Goal: Task Accomplishment & Management: Manage account settings

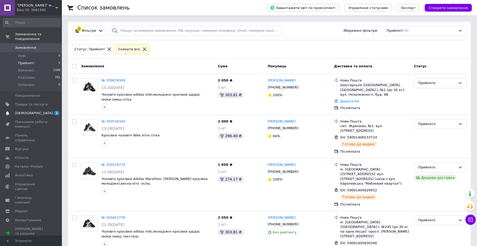
click at [25, 111] on span "[DEMOGRAPHIC_DATA]" at bounding box center [34, 113] width 38 height 5
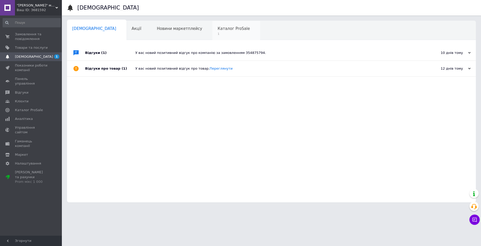
click at [218, 30] on span "Каталог ProSale" at bounding box center [234, 28] width 32 height 5
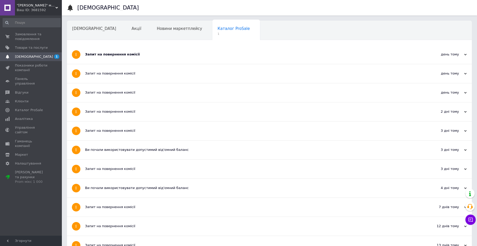
click at [119, 54] on div "Запит на повернення комісії" at bounding box center [250, 54] width 330 height 5
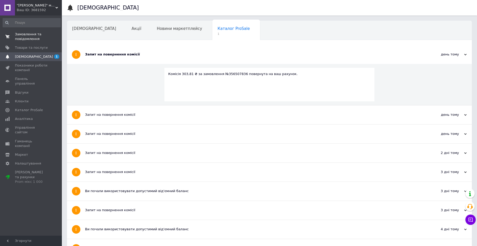
click at [13, 40] on span at bounding box center [7, 36] width 15 height 9
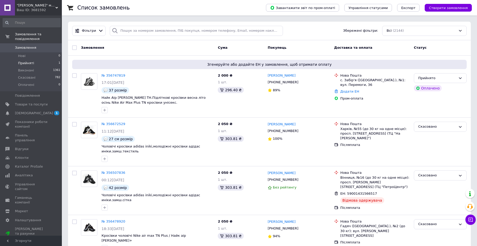
click at [22, 61] on span "Прийняті" at bounding box center [26, 63] width 16 height 5
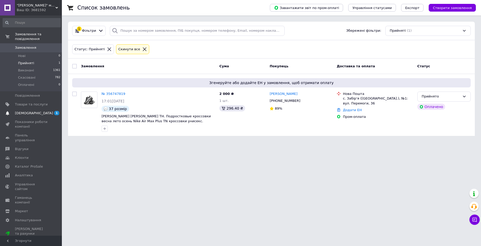
click at [18, 111] on span "[DEMOGRAPHIC_DATA]" at bounding box center [34, 113] width 38 height 5
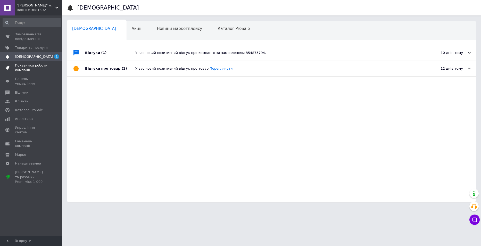
click at [17, 71] on span "Показники роботи компанії" at bounding box center [31, 67] width 33 height 9
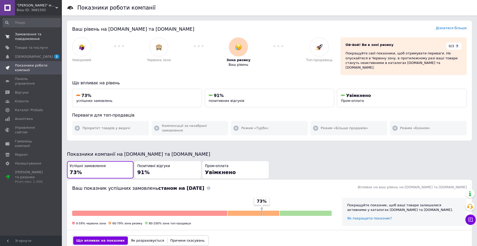
click at [18, 40] on span "Замовлення та повідомлення" at bounding box center [31, 36] width 33 height 9
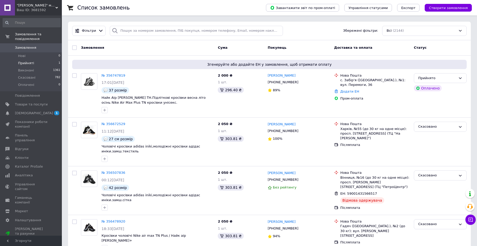
click at [20, 61] on span "Прийняті" at bounding box center [26, 63] width 16 height 5
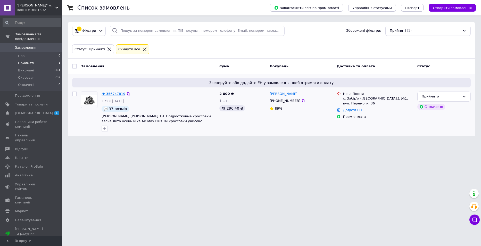
click at [112, 93] on link "№ 356747819" at bounding box center [114, 94] width 24 height 4
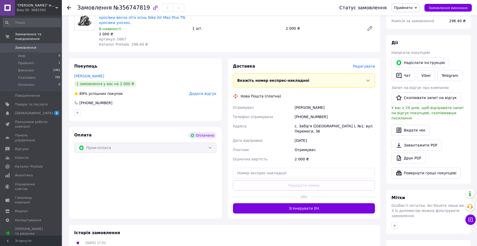
scroll to position [206, 0]
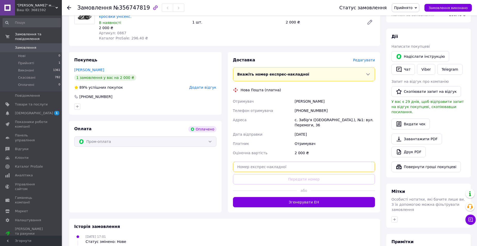
click at [242, 162] on input "text" at bounding box center [304, 167] width 142 height 10
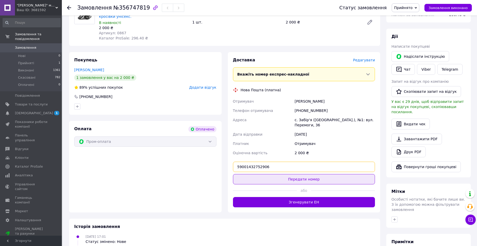
type input "59001432752906"
click at [270, 174] on button "Передати номер" at bounding box center [304, 179] width 142 height 10
